Goal: Find contact information: Find contact information

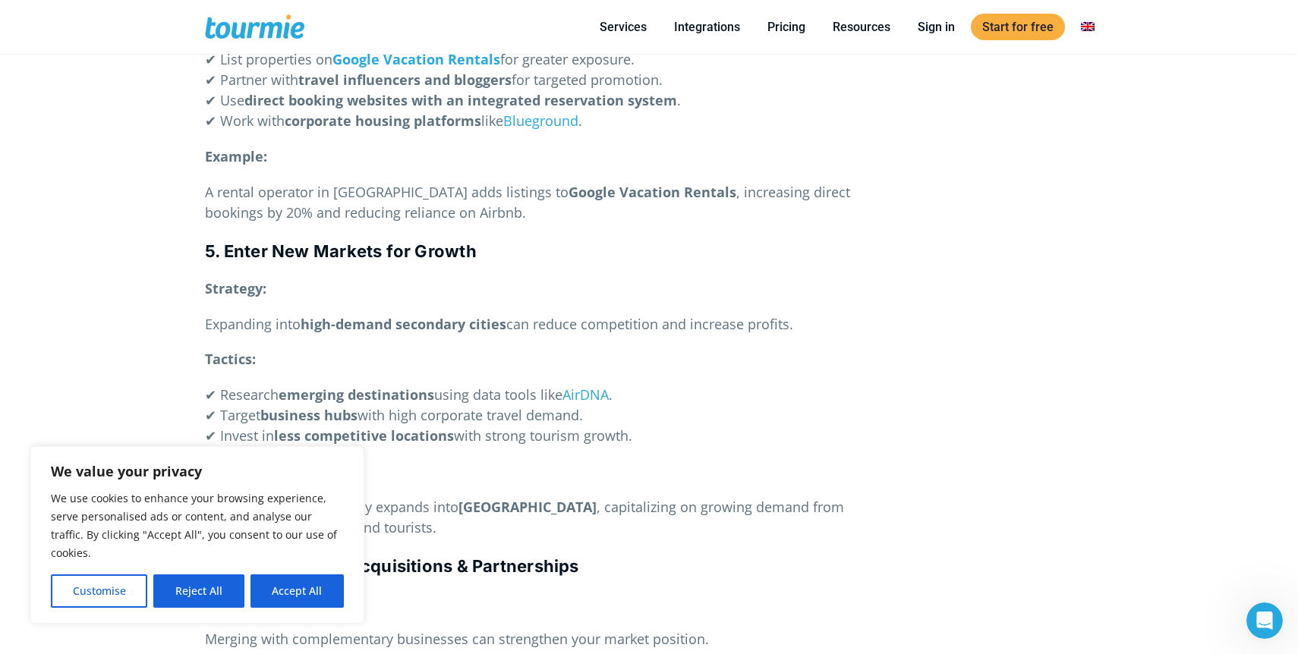
scroll to position [2286, 0]
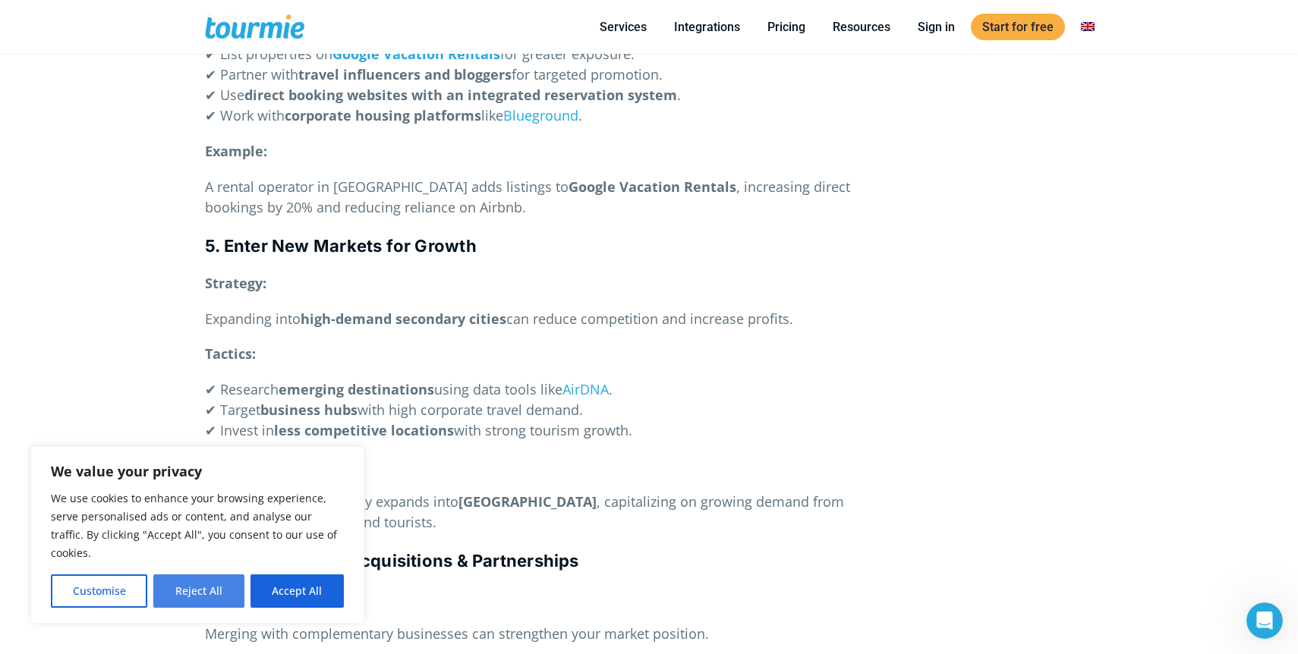
click at [176, 593] on button "Reject All" at bounding box center [198, 590] width 90 height 33
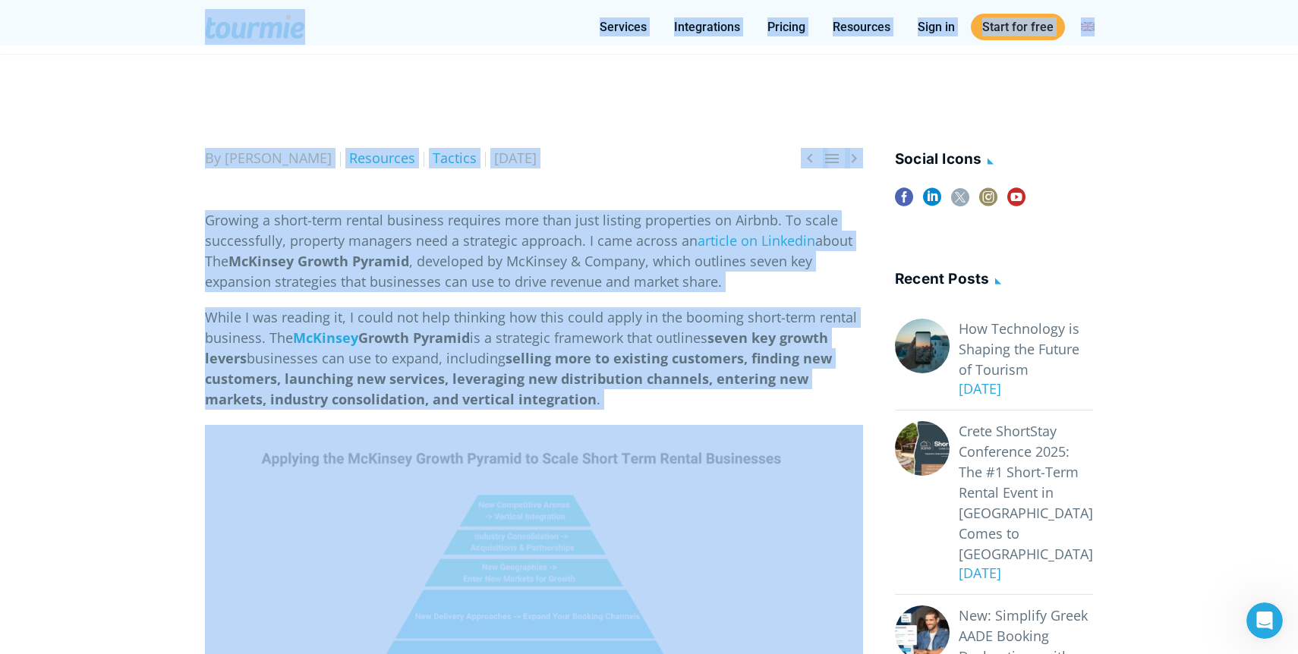
scroll to position [0, 0]
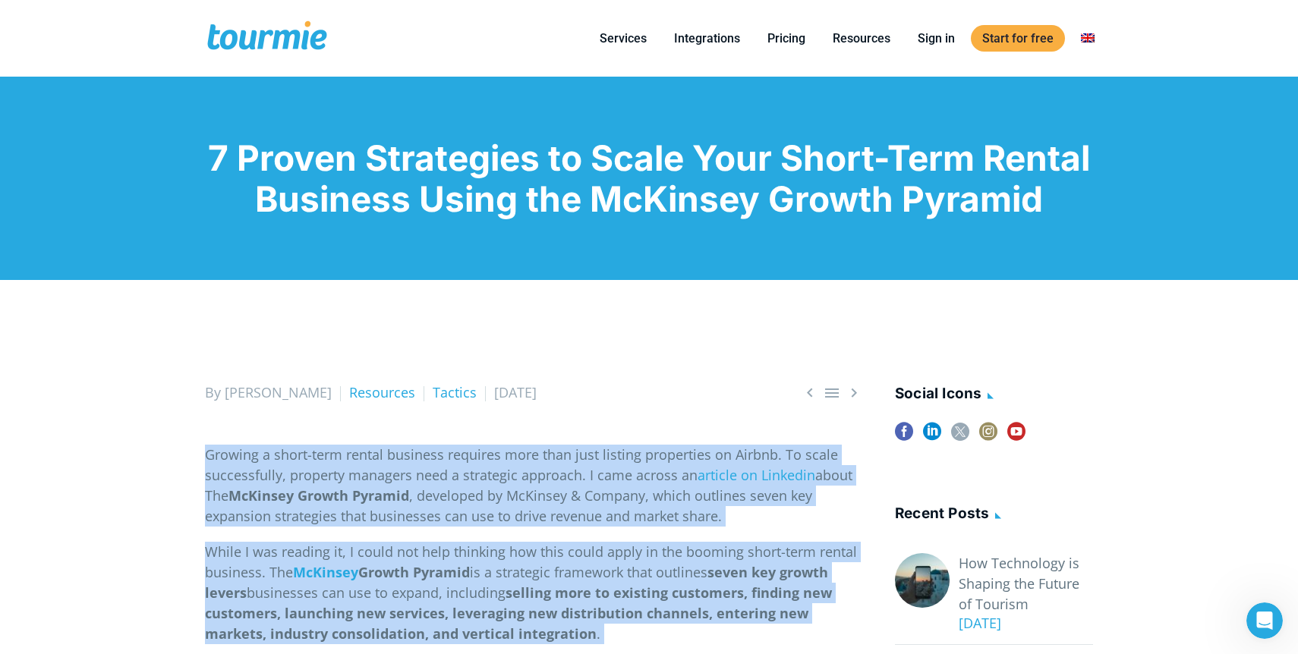
drag, startPoint x: 771, startPoint y: 387, endPoint x: 169, endPoint y: 456, distance: 605.8
copy div "Loremip d sitam-cons adipis elitsedd eiusmodt inci utla etdo magnaal enimadmini…"
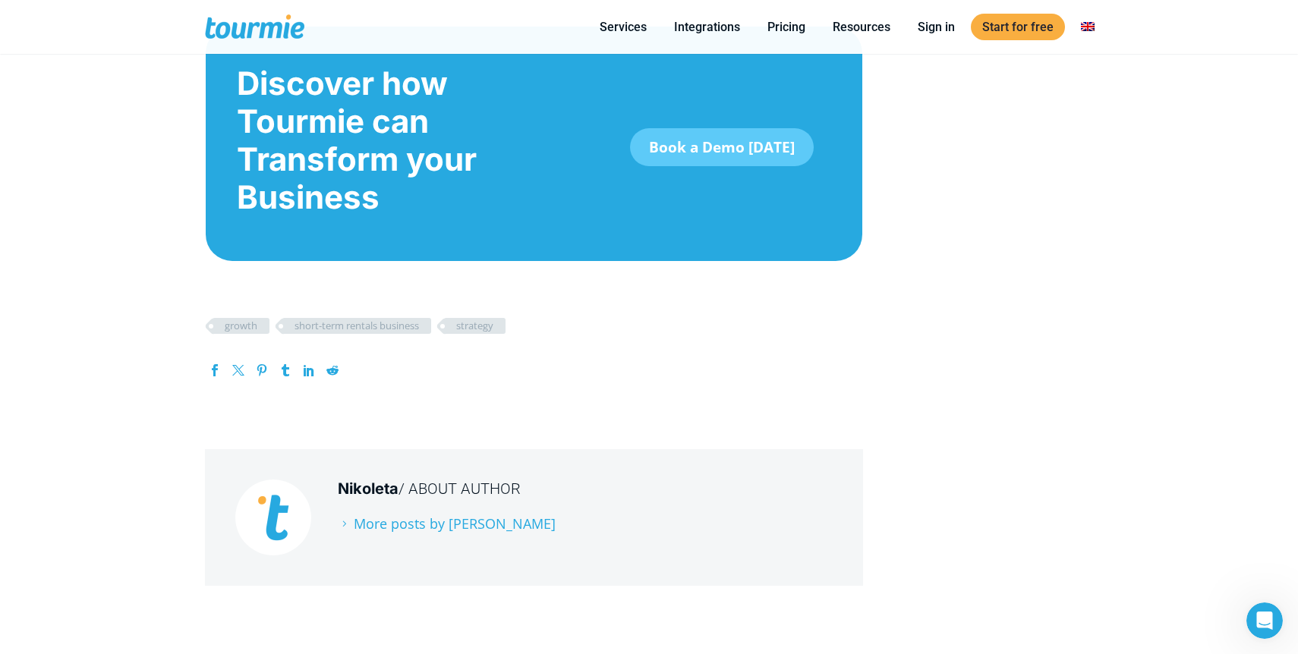
scroll to position [4213, 0]
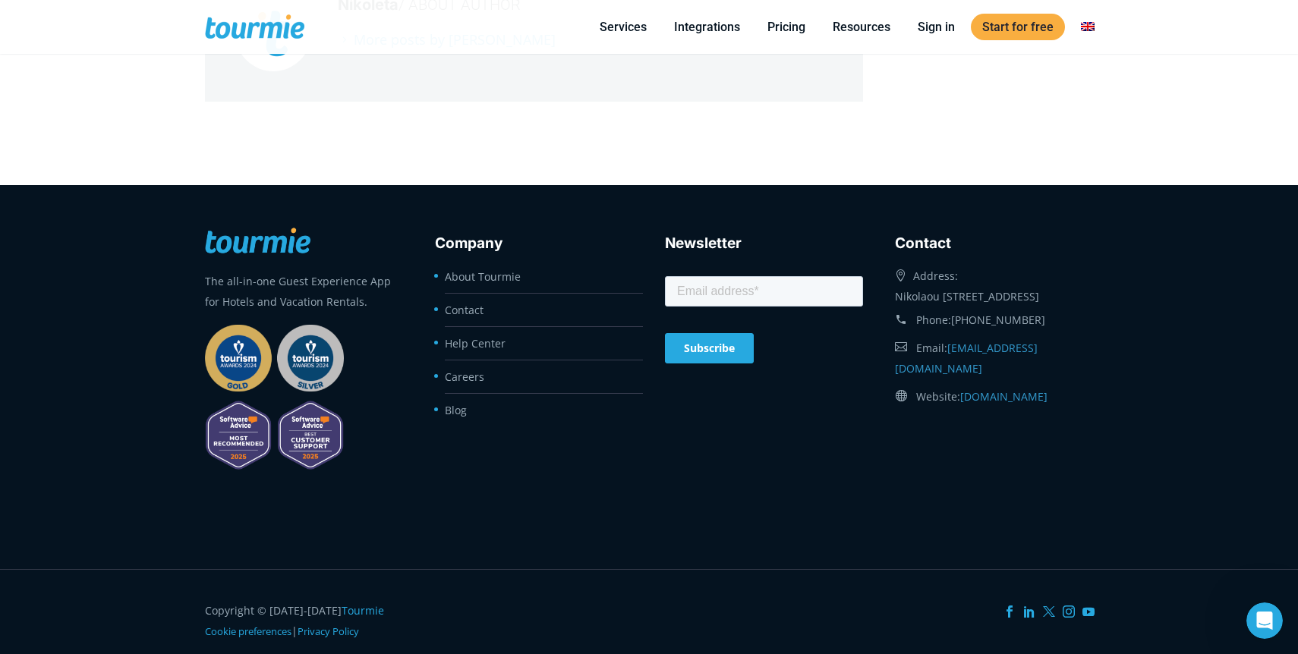
click at [502, 489] on div "The all-in-one Guest Experience App for Hotels and Vacation Rentals. Company Ab…" at bounding box center [649, 375] width 920 height 319
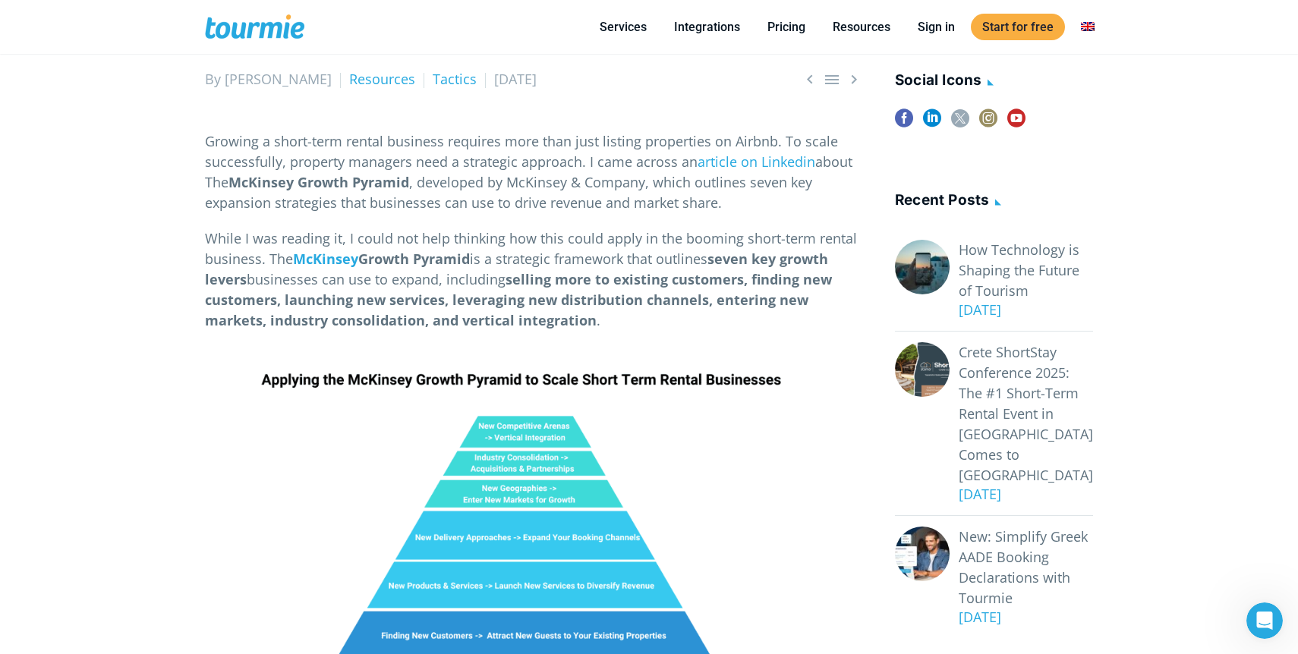
scroll to position [0, 0]
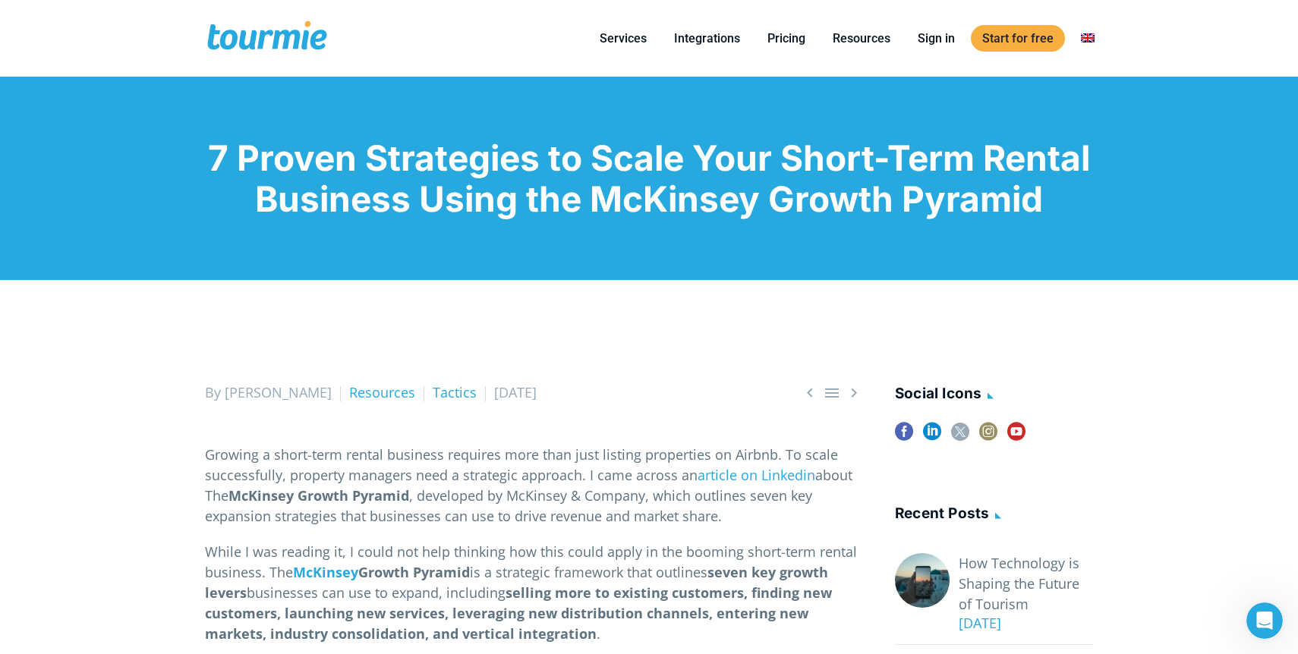
click at [407, 165] on h1 "7 Proven Strategies to Scale Your Short-Term Rental Business Using the McKinsey…" at bounding box center [649, 178] width 888 height 82
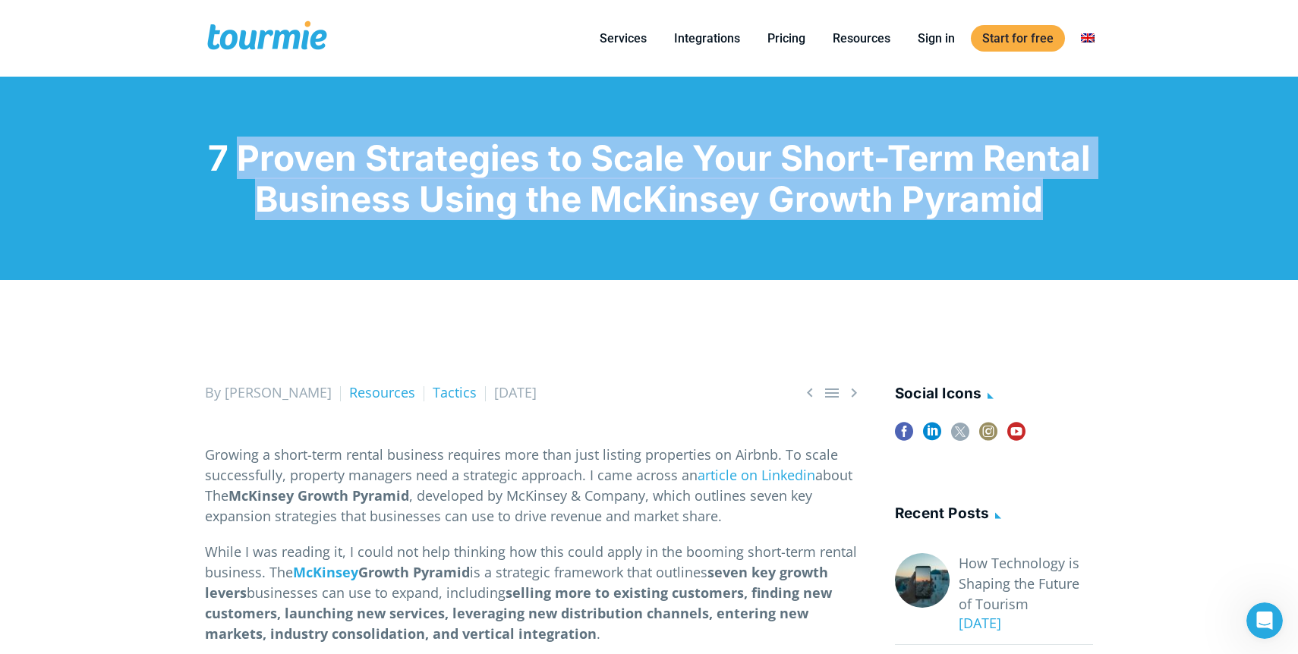
click at [407, 165] on h1 "7 Proven Strategies to Scale Your Short-Term Rental Business Using the McKinsey…" at bounding box center [649, 178] width 888 height 82
copy div "7 Proven Strategies to Scale Your Short-Term Rental Business Using the McKinsey…"
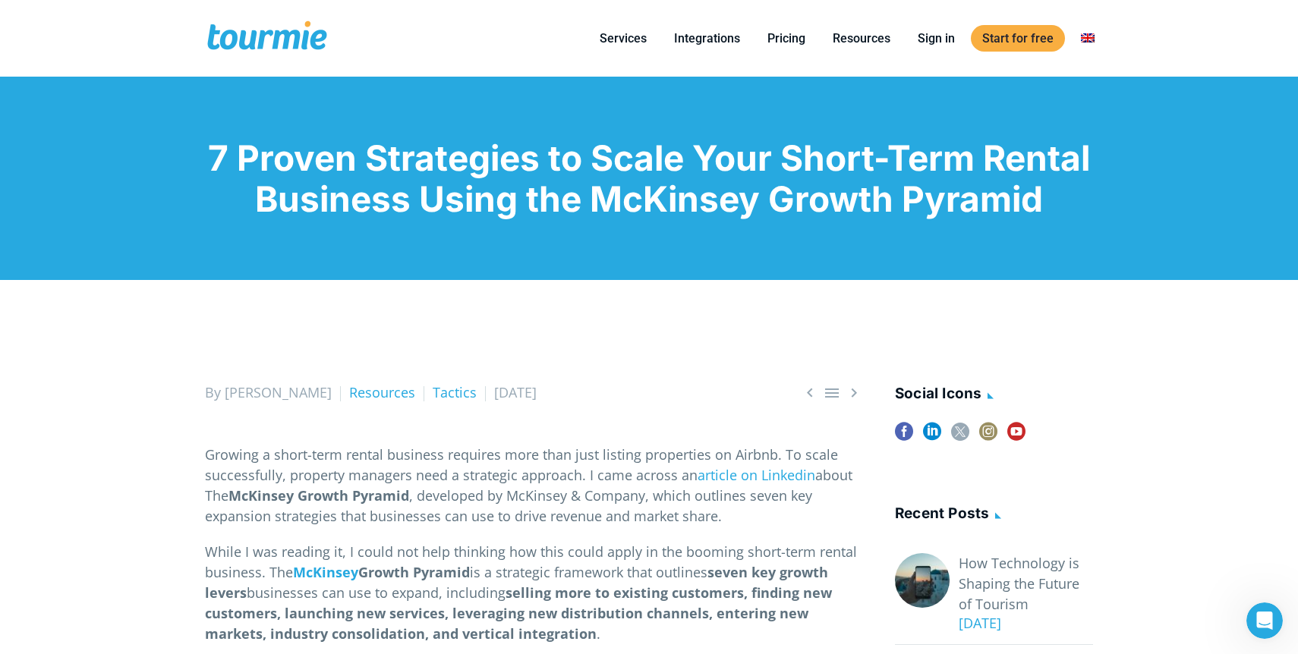
click at [213, 155] on h1 "7 Proven Strategies to Scale Your Short-Term Rental Business Using the McKinsey…" at bounding box center [649, 178] width 888 height 82
drag, startPoint x: 213, startPoint y: 155, endPoint x: 956, endPoint y: 188, distance: 743.7
click at [956, 188] on h1 "7 Proven Strategies to Scale Your Short-Term Rental Business Using the McKinsey…" at bounding box center [649, 178] width 888 height 82
copy h1 "7 Proven Strategies to Scale Your Short-Term Rental Business Using the McKinsey…"
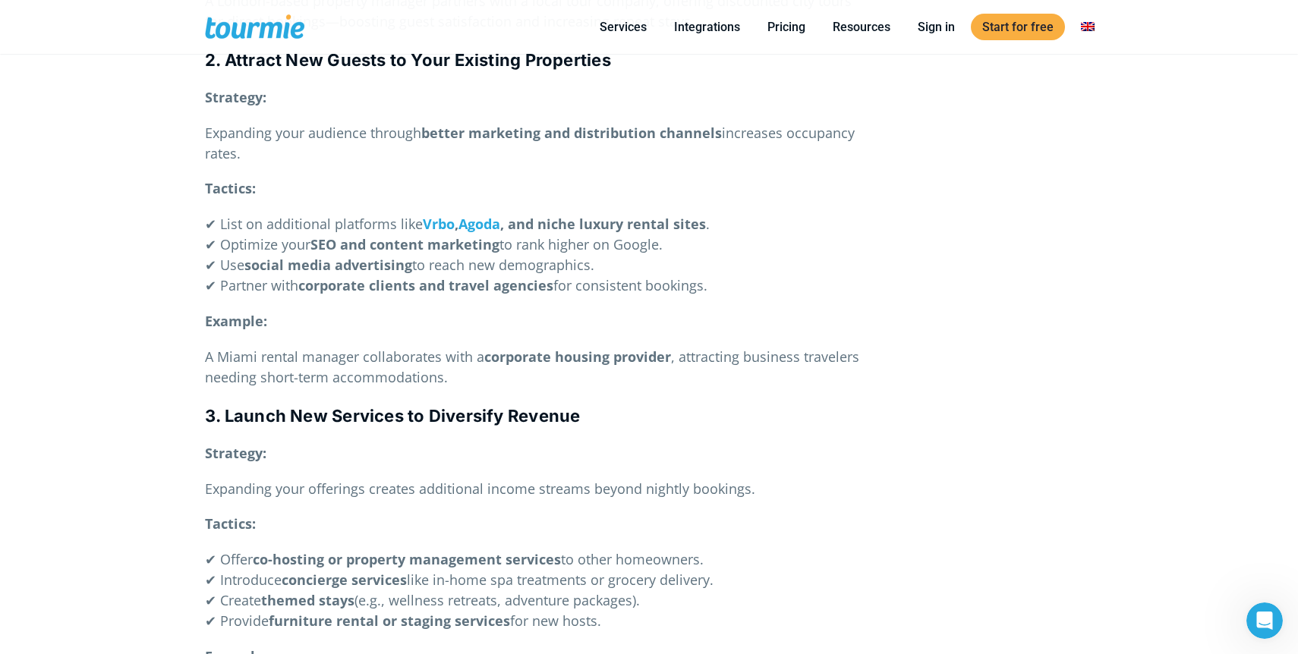
scroll to position [1444, 0]
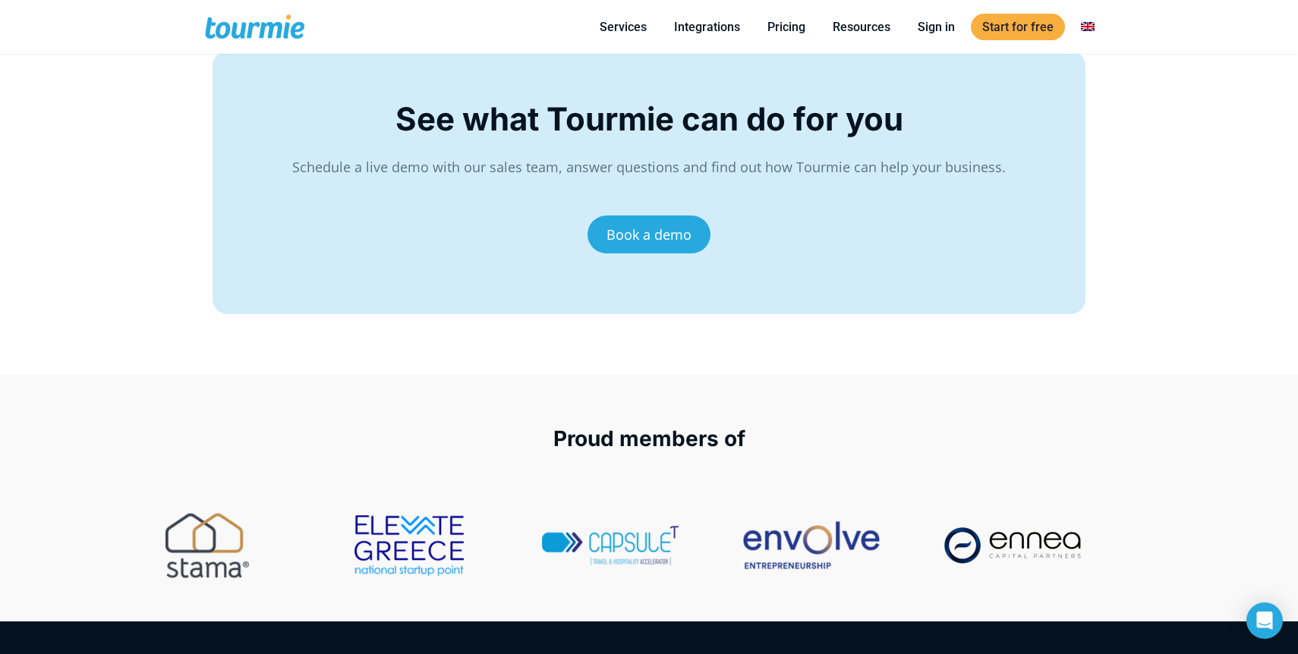
scroll to position [6149, 0]
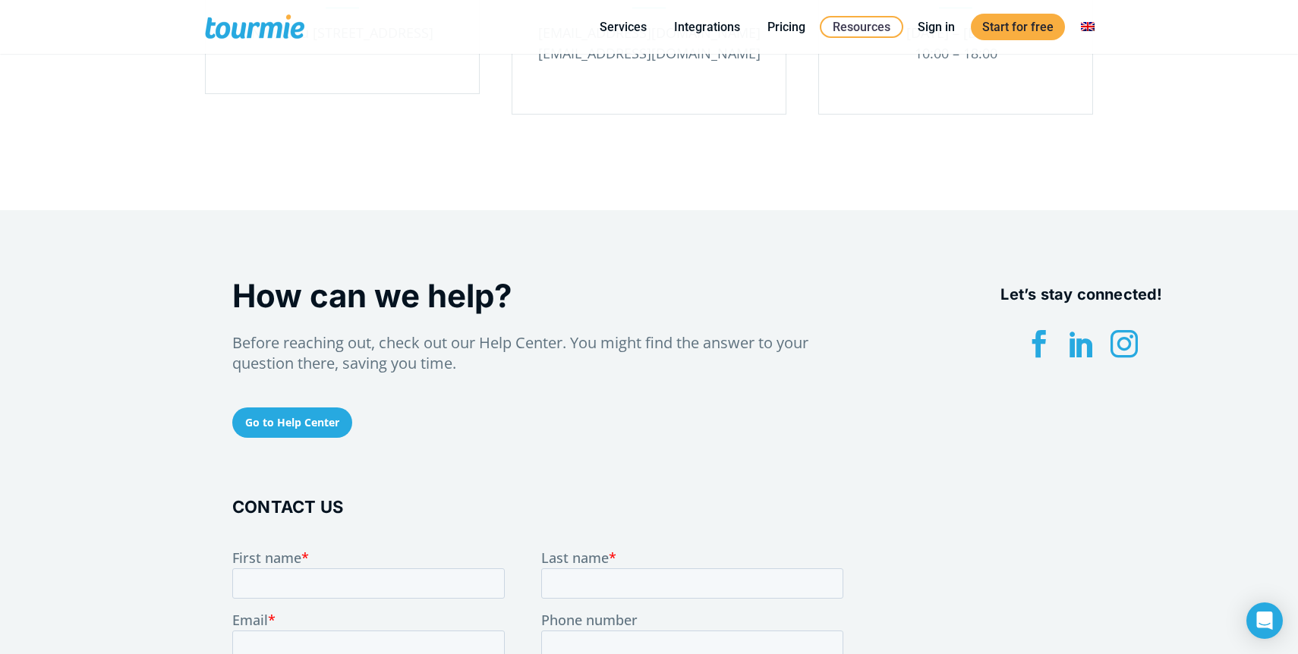
scroll to position [269, 0]
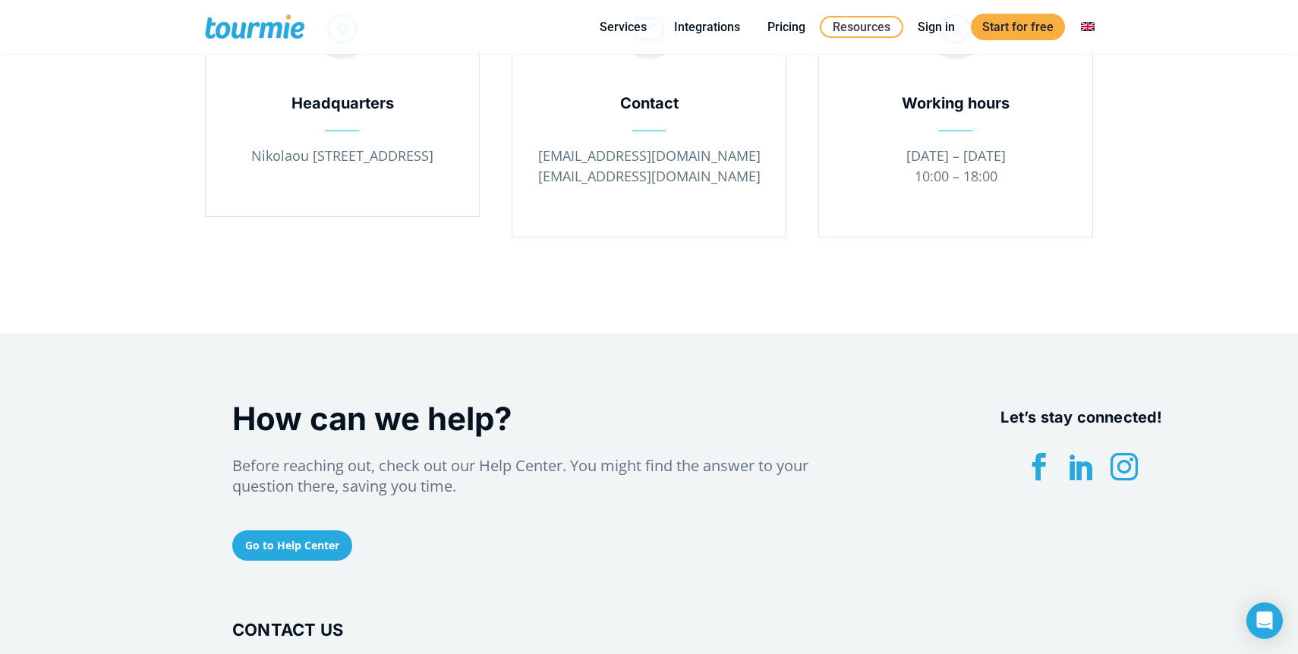
click at [590, 153] on p "info@tourmie.com support@tourmie.com" at bounding box center [649, 166] width 228 height 41
drag, startPoint x: 590, startPoint y: 153, endPoint x: 690, endPoint y: 153, distance: 99.4
click at [690, 153] on p "info@tourmie.com support@tourmie.com" at bounding box center [649, 166] width 228 height 41
copy p "[EMAIL_ADDRESS][DOMAIN_NAME]"
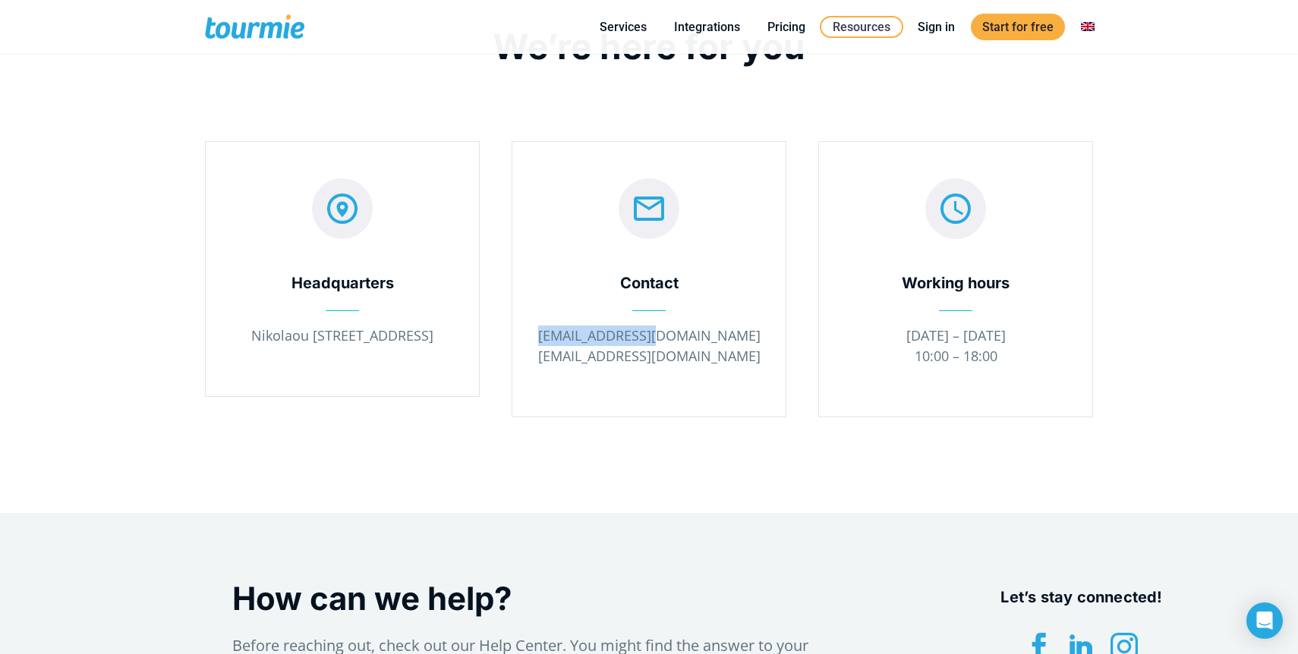
scroll to position [90, 0]
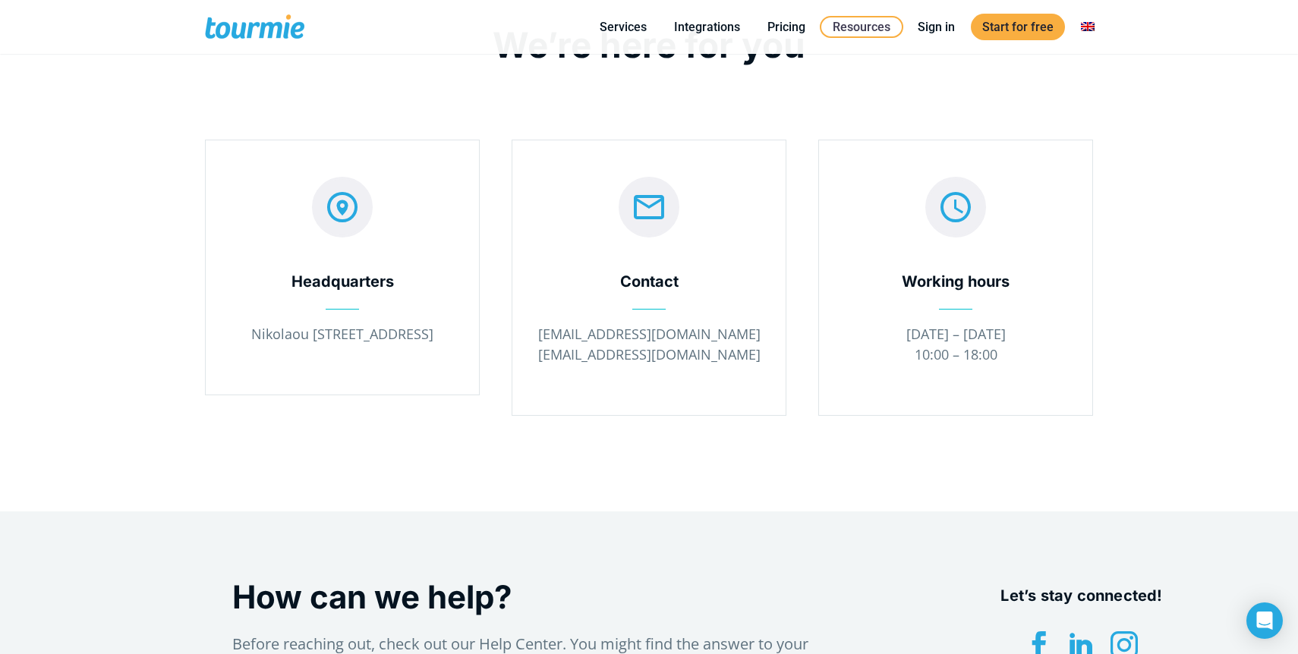
click at [656, 334] on p "info@tourmie.com support@tourmie.com" at bounding box center [649, 344] width 228 height 41
copy p "tourmie"
click at [596, 334] on p "info@tourmie.com support@tourmie.com" at bounding box center [649, 344] width 228 height 41
drag, startPoint x: 596, startPoint y: 334, endPoint x: 703, endPoint y: 336, distance: 107.0
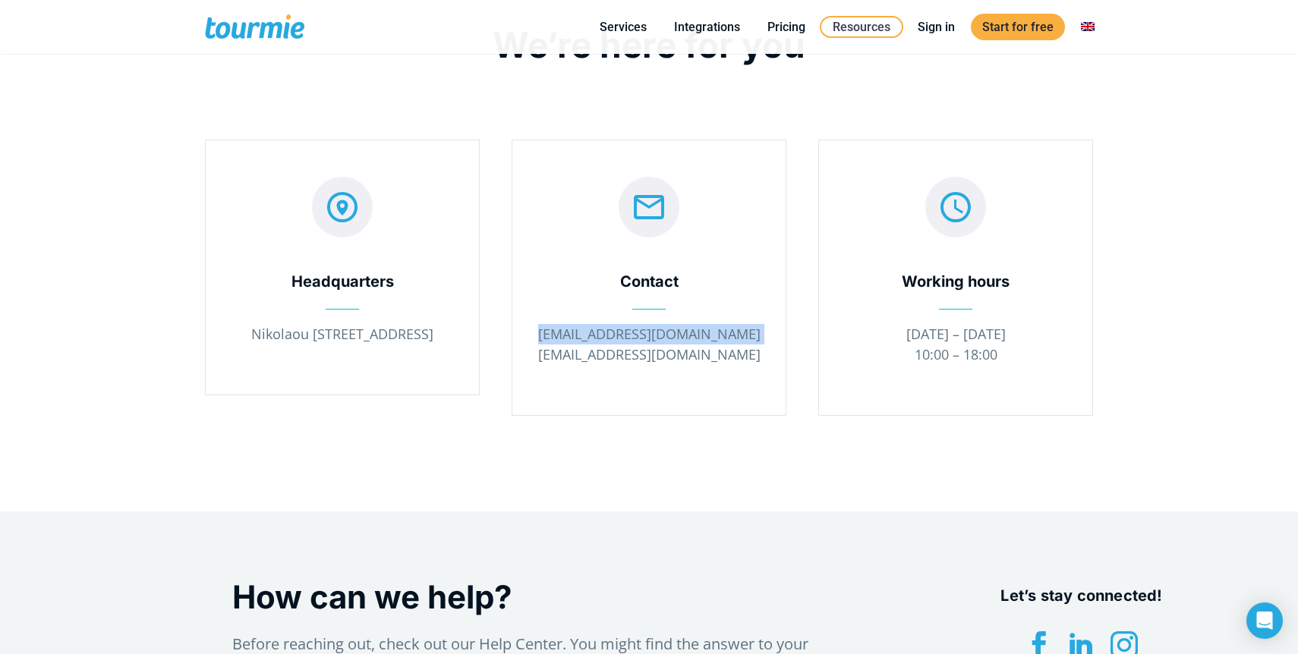
click at [703, 336] on p "info@tourmie.com support@tourmie.com" at bounding box center [649, 344] width 228 height 41
copy p "[EMAIL_ADDRESS][DOMAIN_NAME]"
